Goal: Transaction & Acquisition: Purchase product/service

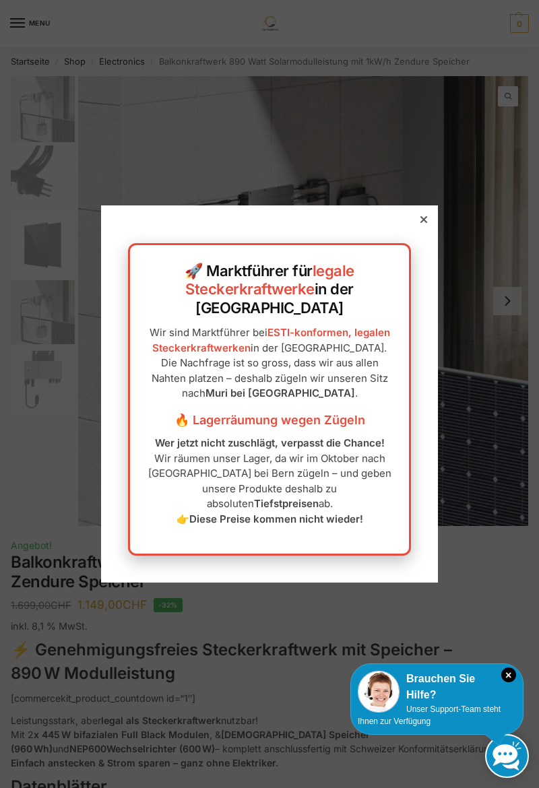
click at [435, 249] on div "🚀 Marktführer für legale Steckerkraftwerke in der [GEOGRAPHIC_DATA] Wir sind Ma…" at bounding box center [269, 393] width 337 height 377
click at [423, 223] on icon at bounding box center [423, 219] width 7 height 7
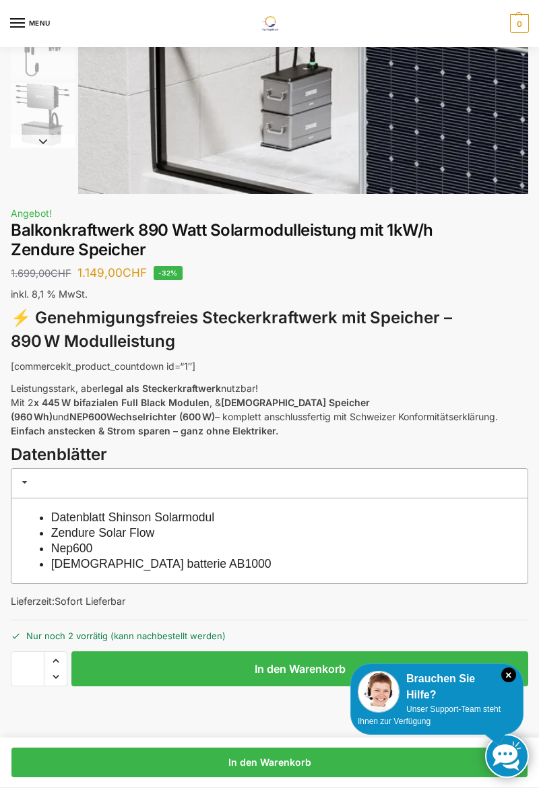
scroll to position [334, 0]
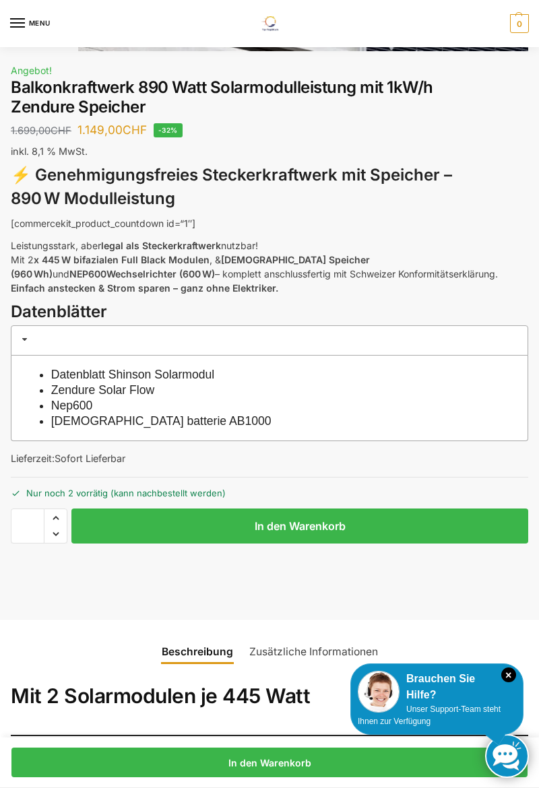
click at [109, 390] on link "Zendure Solar Flow" at bounding box center [103, 389] width 104 height 13
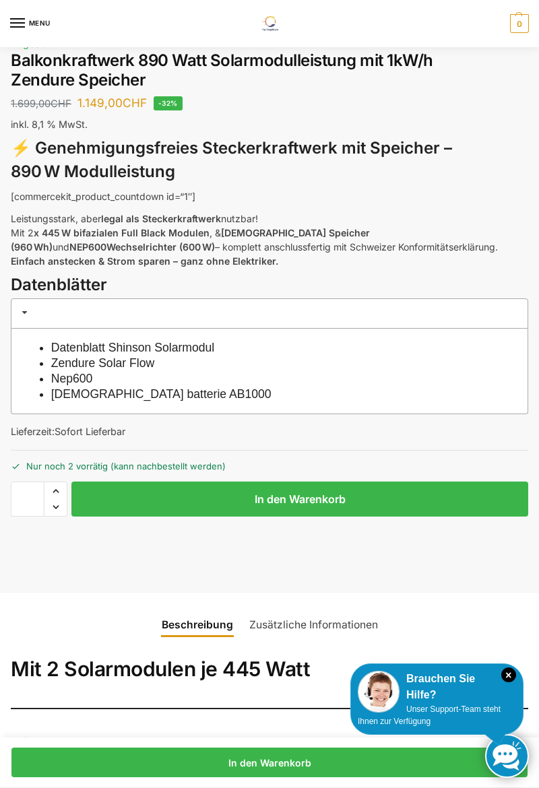
scroll to position [511, 0]
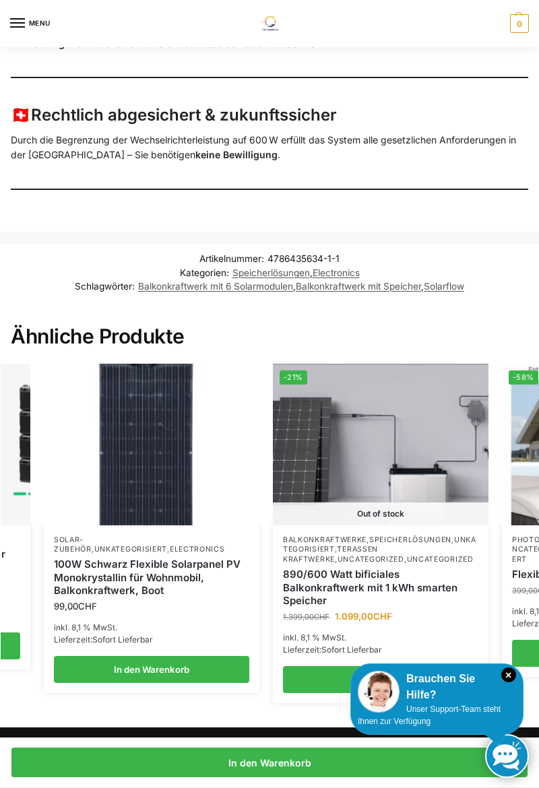
scroll to position [0, 288]
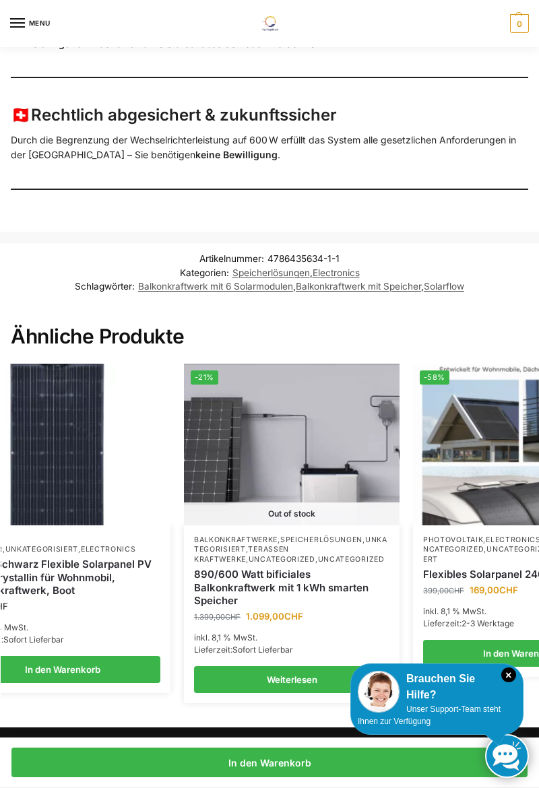
click at [226, 666] on link "Weiterlesen" at bounding box center [291, 679] width 195 height 27
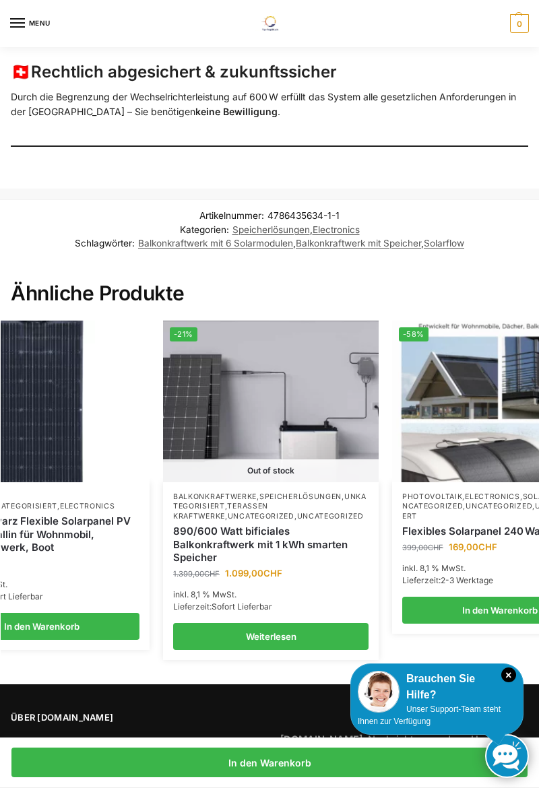
scroll to position [0, 310]
click at [302, 512] on link "Uncategorized" at bounding box center [329, 516] width 67 height 9
click at [285, 403] on img at bounding box center [270, 402] width 216 height 162
